Goal: Find specific page/section: Find specific page/section

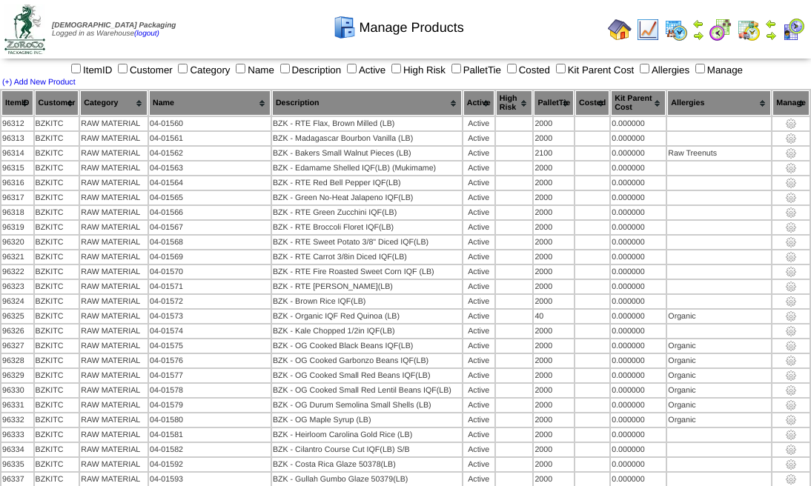
scroll to position [628, 0]
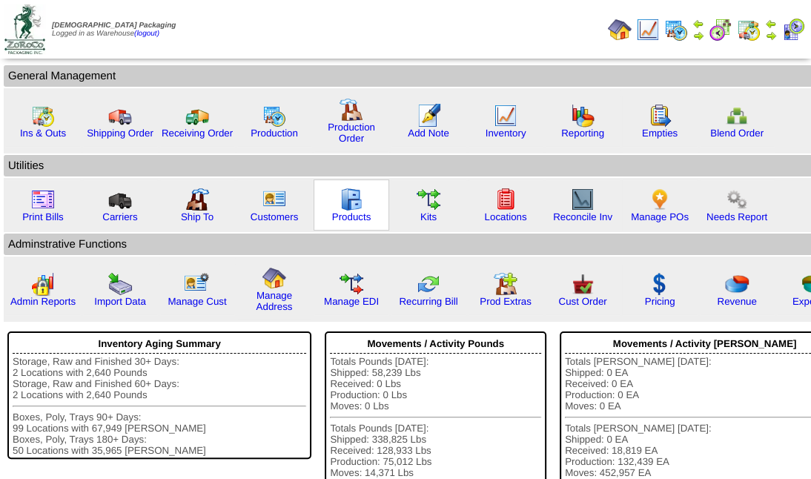
click at [353, 200] on img at bounding box center [351, 199] width 24 height 24
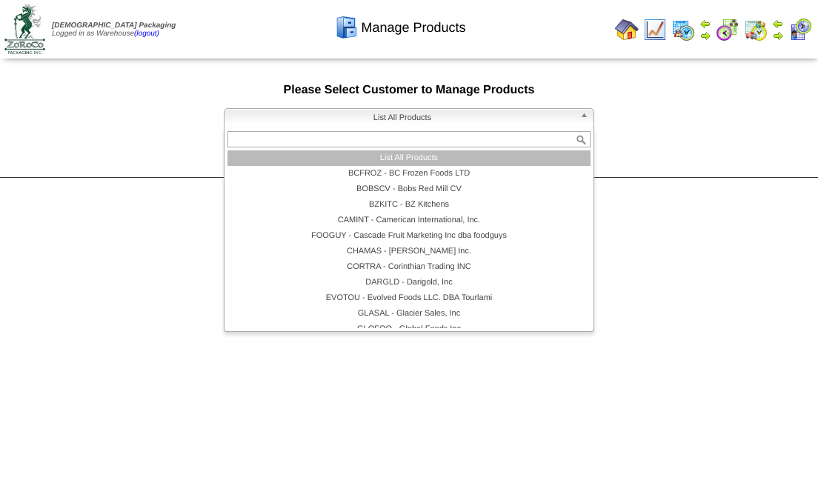
click at [582, 113] on b at bounding box center [586, 118] width 13 height 19
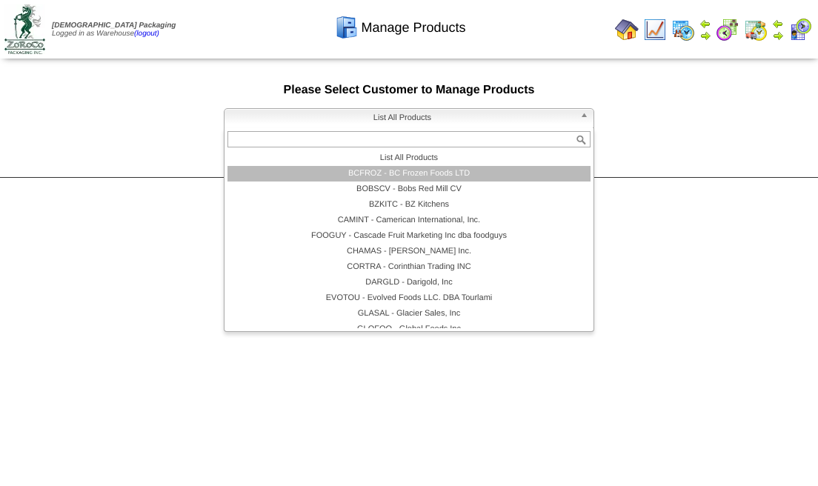
scroll to position [49, 0]
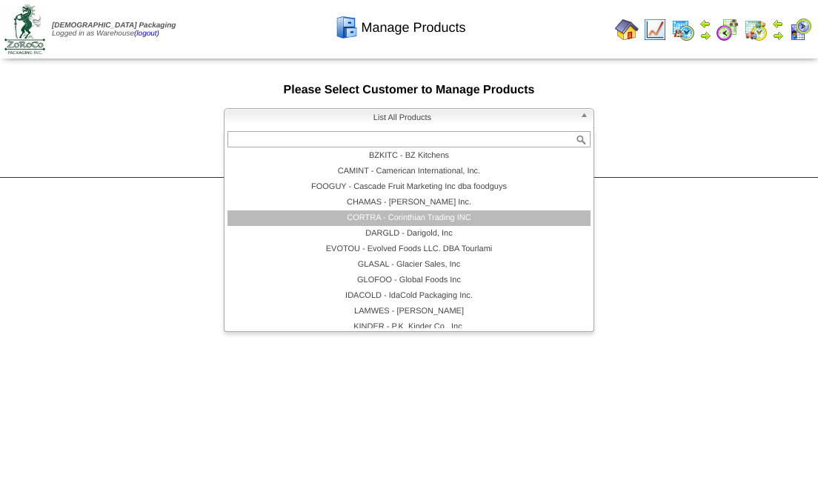
click at [498, 215] on li "CORTRA - Corinthian Trading INC" at bounding box center [408, 218] width 363 height 16
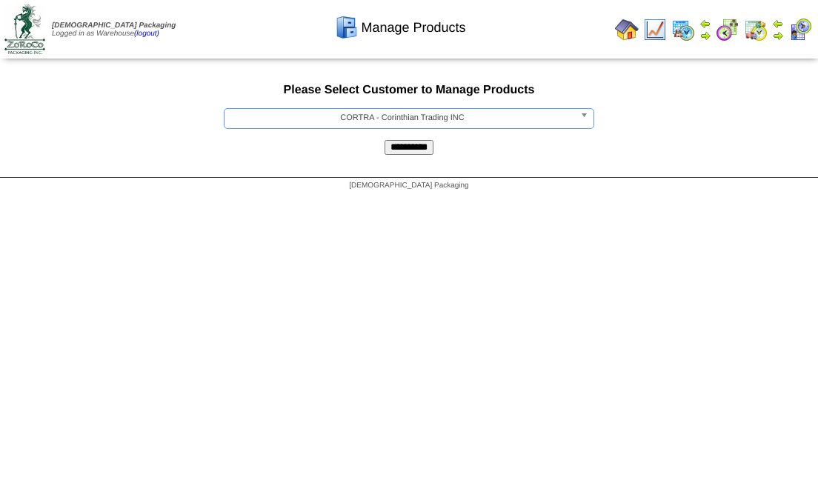
click at [418, 145] on input "**********" at bounding box center [409, 147] width 49 height 15
